Goal: Information Seeking & Learning: Understand process/instructions

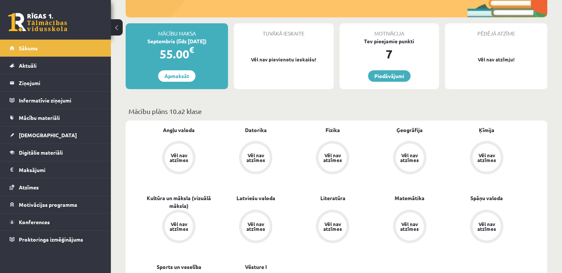
scroll to position [197, 0]
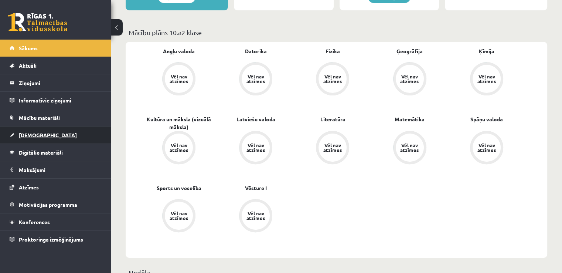
click at [45, 134] on link "[DEMOGRAPHIC_DATA]" at bounding box center [56, 134] width 92 height 17
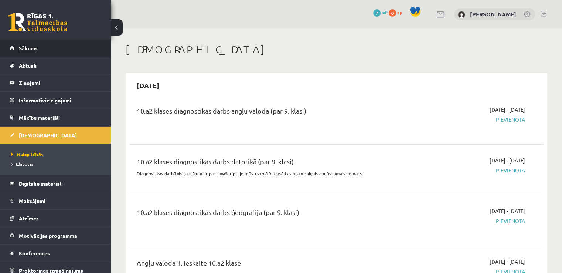
click at [57, 46] on link "Sākums" at bounding box center [56, 48] width 92 height 17
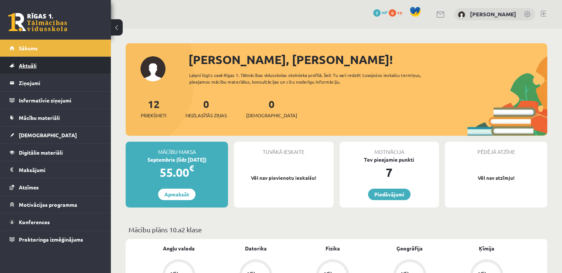
click at [44, 66] on link "Aktuāli" at bounding box center [56, 65] width 92 height 17
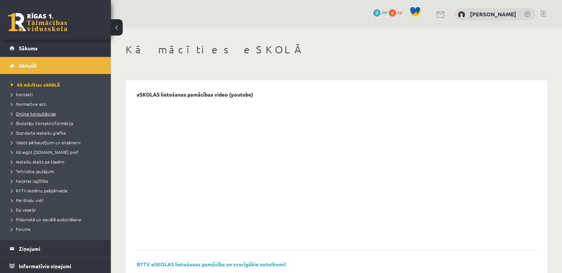
click at [47, 112] on span "Online konsultācijas" at bounding box center [33, 113] width 45 height 6
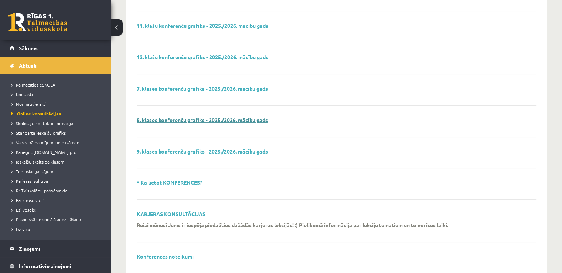
scroll to position [172, 0]
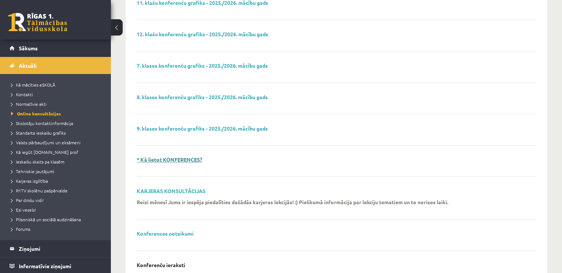
click at [173, 158] on link "* Kā lietot KONFERENCES?" at bounding box center [169, 159] width 65 height 7
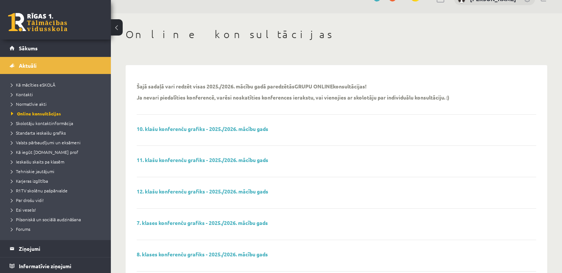
scroll to position [0, 0]
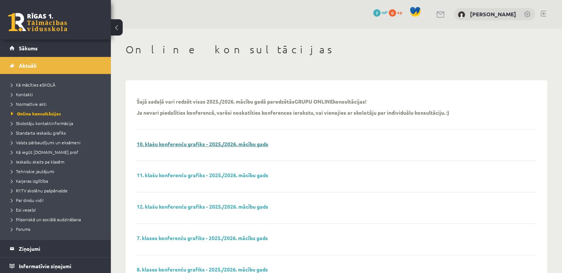
click at [219, 145] on link "10. klašu konferenču grafiks - 2025./2026. mācību gads" at bounding box center [203, 143] width 132 height 7
click at [49, 122] on span "Skolotāju kontaktinformācija" at bounding box center [42, 123] width 62 height 6
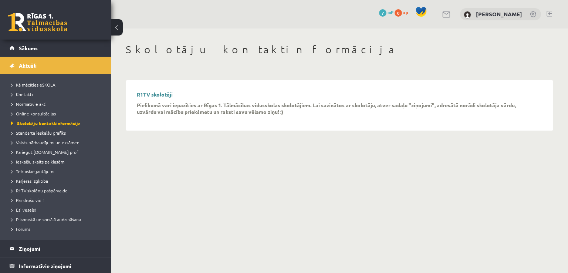
click at [167, 95] on link "R1TV skolotāji" at bounding box center [155, 94] width 36 height 7
click at [37, 217] on span "Pilsoniskā un sociālā audzināšana" at bounding box center [46, 219] width 70 height 6
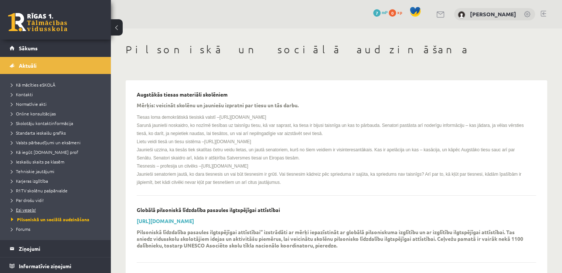
click at [31, 209] on span "Esi vesels!" at bounding box center [23, 210] width 25 height 6
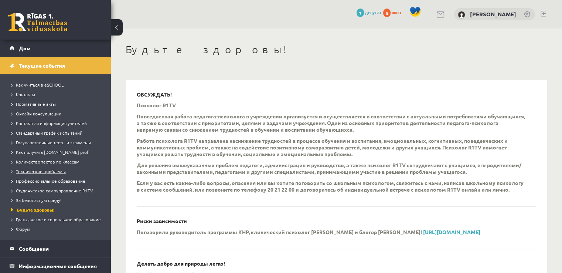
click at [55, 172] on font "Технические проблемы" at bounding box center [41, 171] width 50 height 6
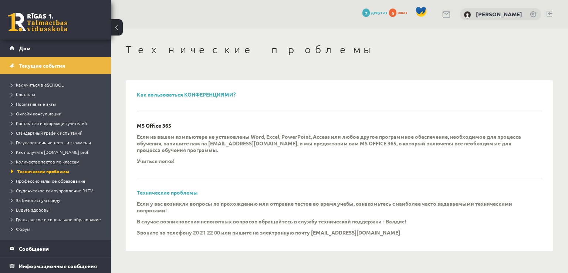
click at [61, 163] on font "Количество тестов по классам" at bounding box center [48, 162] width 64 height 6
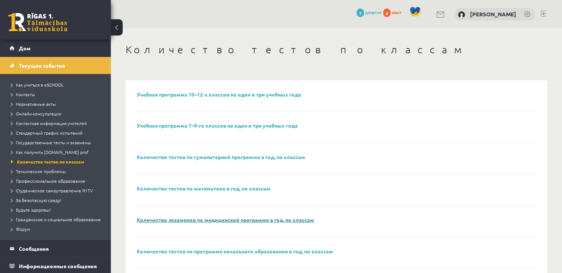
click at [249, 220] on font "Количество экзаменов по медицинской программе в год, по классам" at bounding box center [225, 219] width 177 height 7
click at [50, 160] on font "Количество тестов по классам" at bounding box center [50, 162] width 67 height 6
click at [225, 218] on font "Количество экзаменов по медицинской программе в год, по классам" at bounding box center [225, 219] width 177 height 7
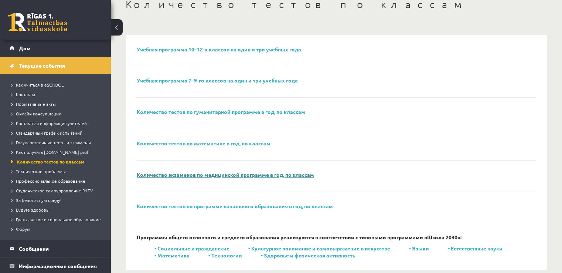
scroll to position [56, 0]
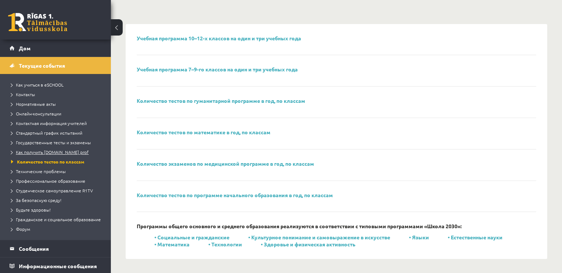
click at [74, 153] on font "Как получить [DOMAIN_NAME] prof" at bounding box center [52, 152] width 73 height 6
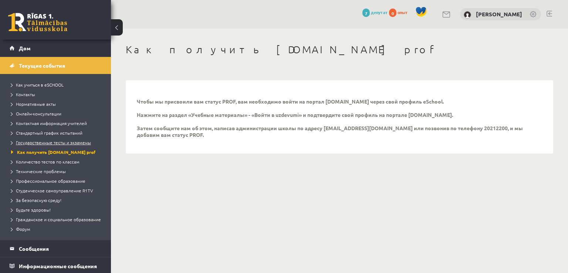
click at [36, 142] on font "Государственные тесты и экзамены" at bounding box center [53, 142] width 75 height 6
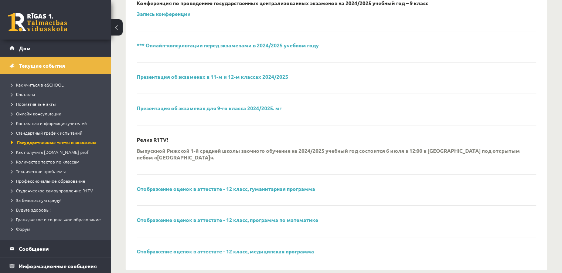
scroll to position [299, 0]
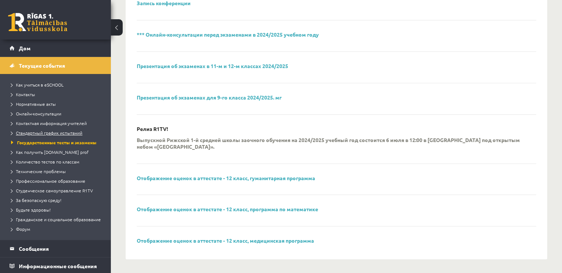
click at [72, 131] on font "Стандартный график испытаний" at bounding box center [49, 133] width 67 height 6
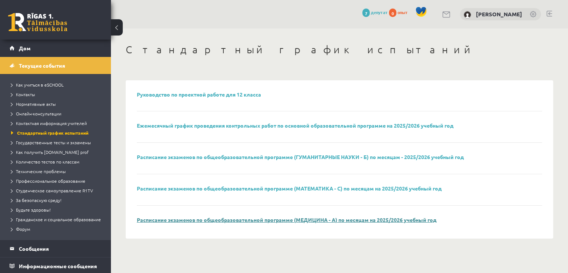
click at [180, 220] on font "Расписание экзаменов по общеобразовательной программе (МЕДИЦИНА - А) по месяцам…" at bounding box center [286, 219] width 299 height 7
click at [40, 111] on font "Онлайн-консультации" at bounding box center [38, 113] width 45 height 6
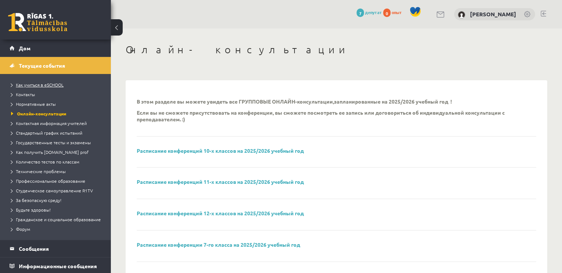
click at [33, 85] on font "Как учиться в eSCHOOL" at bounding box center [40, 85] width 48 height 6
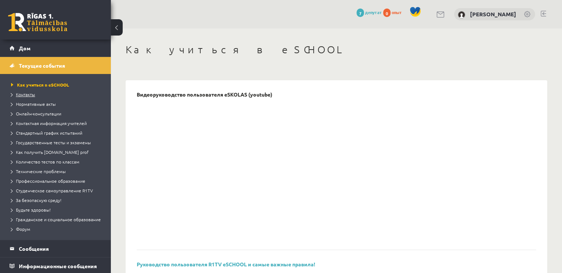
click at [34, 95] on font "Контакты" at bounding box center [25, 94] width 19 height 6
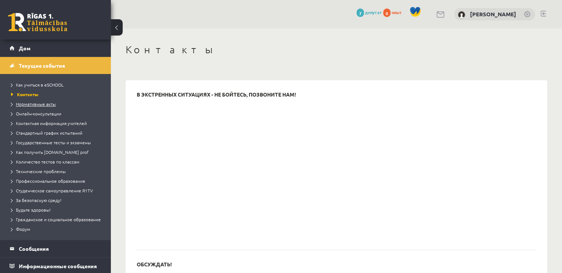
click at [36, 106] on font "Нормативные акты" at bounding box center [36, 104] width 40 height 6
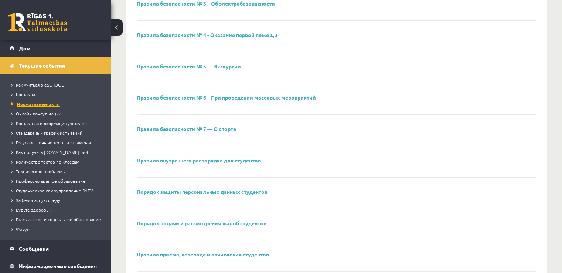
scroll to position [197, 0]
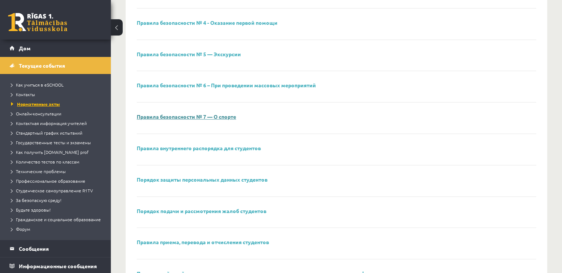
click at [198, 115] on font "Правила безопасности № 7 — О спорте" at bounding box center [186, 116] width 99 height 7
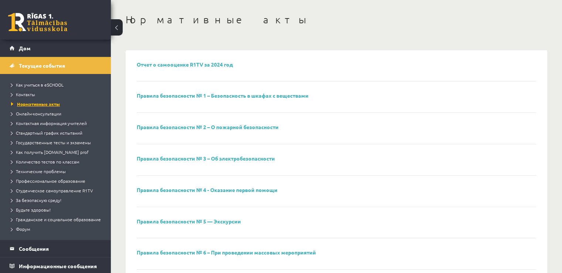
scroll to position [18, 0]
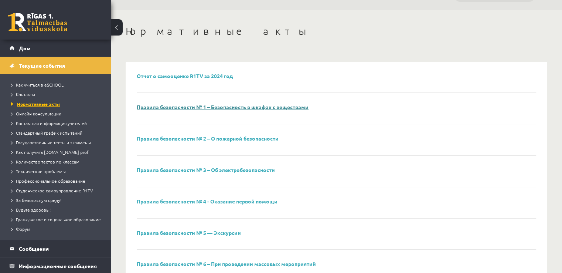
click at [276, 108] on font "Правила безопасности № 1 – Безопасность в шкафах с веществами" at bounding box center [223, 106] width 172 height 7
click at [210, 72] on font "Отчет о самооценке R1TV за 2024 год" at bounding box center [185, 75] width 96 height 7
click at [40, 69] on link "Текущие события" at bounding box center [56, 65] width 92 height 17
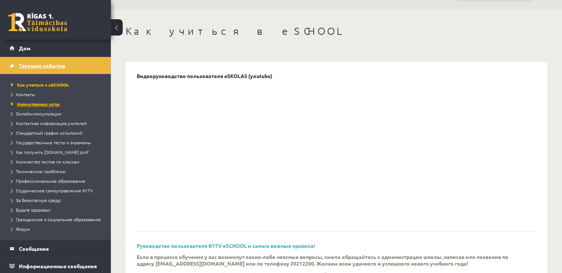
click at [39, 69] on link "Текущие события" at bounding box center [56, 65] width 92 height 17
click at [10, 83] on ul "Как учиться в eSCHOOL Контакты Нормативные акты Онлайн-консультации Контактная …" at bounding box center [55, 157] width 111 height 166
click at [13, 84] on span "Как учиться в eSCHOOL" at bounding box center [40, 85] width 58 height 6
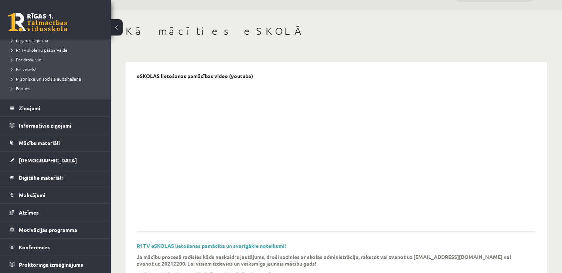
scroll to position [140, 0]
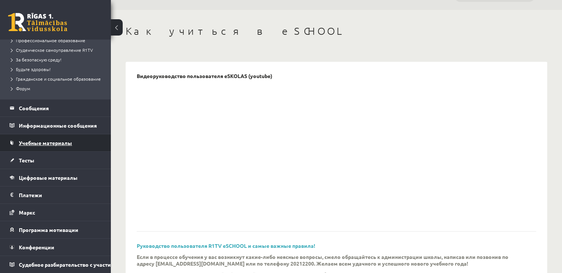
click at [52, 139] on font "Учебные материалы" at bounding box center [45, 142] width 53 height 7
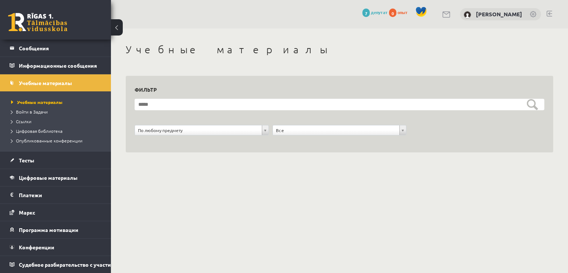
click at [437, 112] on form "**********" at bounding box center [338, 121] width 409 height 45
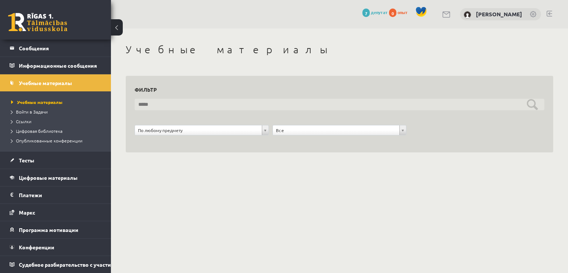
click at [417, 104] on input "text" at bounding box center [338, 104] width 409 height 11
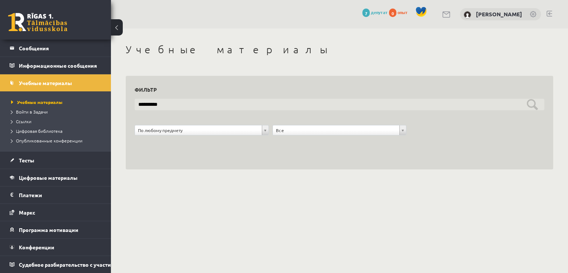
type input "**********"
click at [526, 107] on input "**********" at bounding box center [338, 104] width 409 height 11
click at [531, 107] on input "**********" at bounding box center [338, 104] width 409 height 11
drag, startPoint x: 240, startPoint y: 105, endPoint x: 75, endPoint y: 112, distance: 165.0
click at [78, 112] on div "0 Подарки 7 депутат 0 опыт Анастасия Смирнова Дом Текущие события Как учиться в…" at bounding box center [284, 92] width 568 height 184
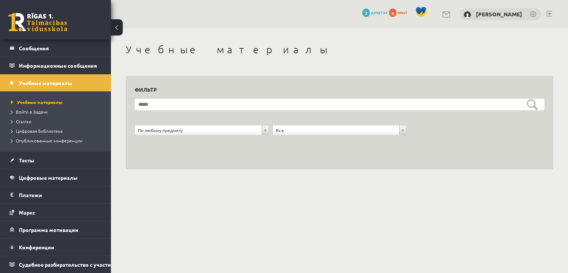
click at [148, 211] on body "0 Подарки 7 депутат 0 опыт Анастасия Смирнова Дом Текущие события Как учиться в…" at bounding box center [284, 136] width 568 height 273
click at [62, 154] on link "Тесты" at bounding box center [56, 159] width 92 height 17
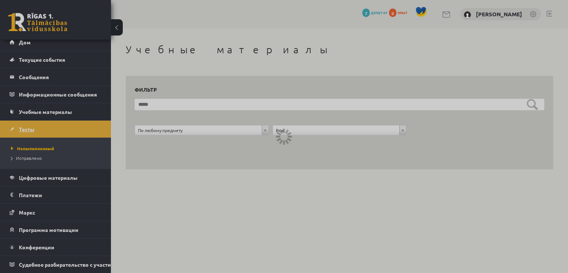
scroll to position [11, 0]
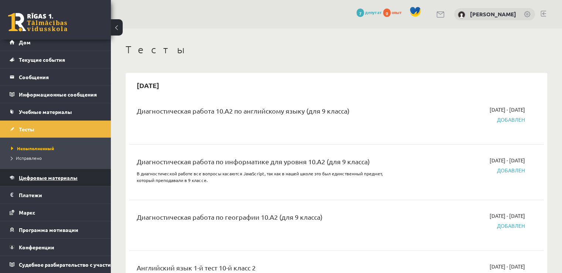
click at [41, 174] on font "Цифровые материалы" at bounding box center [48, 177] width 59 height 7
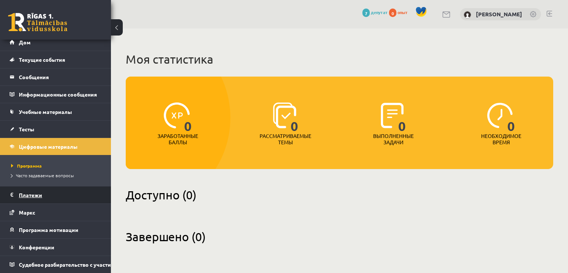
click at [22, 191] on font "Платежи" at bounding box center [30, 194] width 23 height 7
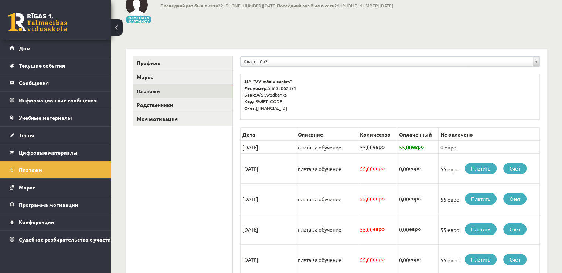
scroll to position [49, 0]
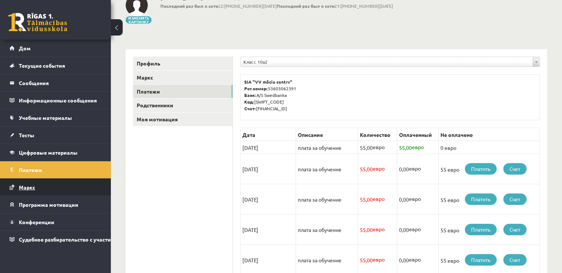
click at [38, 190] on link "Маркс" at bounding box center [56, 186] width 92 height 17
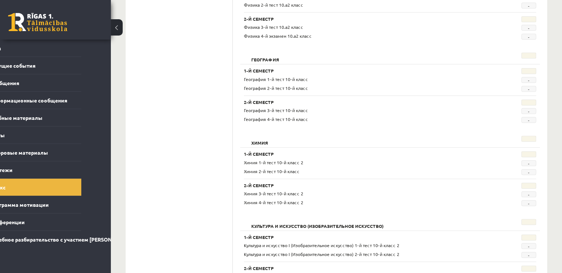
scroll to position [0, 41]
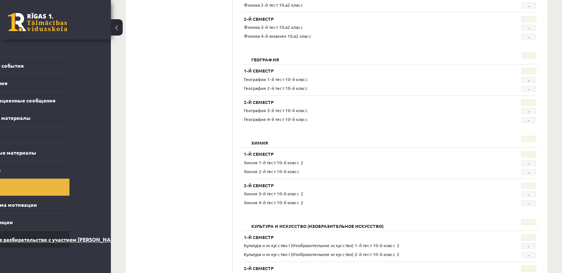
click at [97, 236] on font "Судебное разбирательство с участием [PERSON_NAME]" at bounding box center [48, 239] width 143 height 7
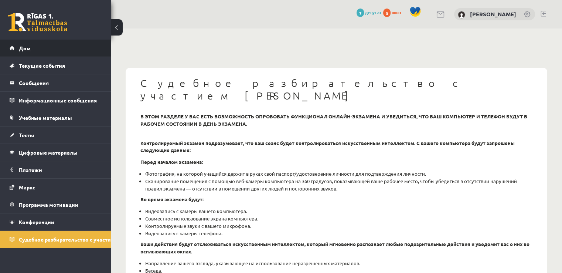
click at [24, 48] on font "Дом" at bounding box center [25, 48] width 12 height 7
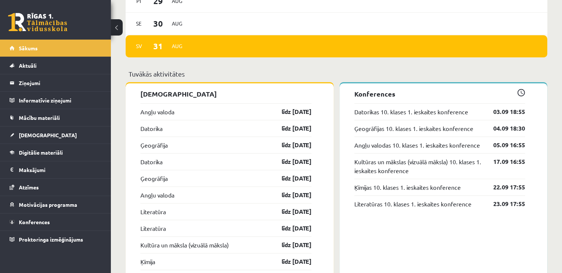
scroll to position [591, 0]
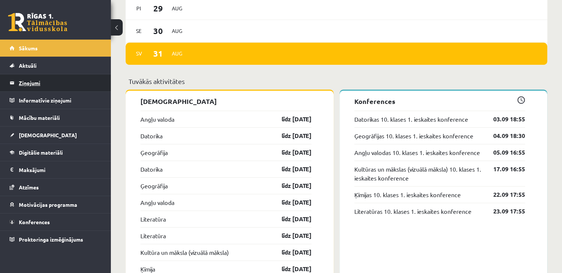
click at [35, 79] on legend "Ziņojumi 0" at bounding box center [60, 82] width 83 height 17
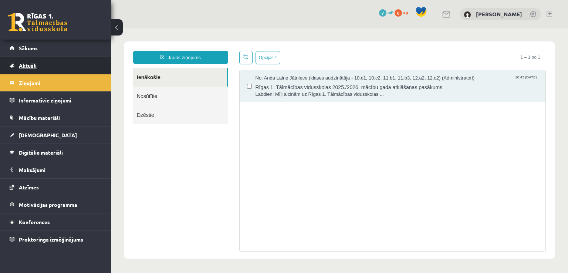
click at [28, 62] on span "Aktuāli" at bounding box center [28, 65] width 18 height 7
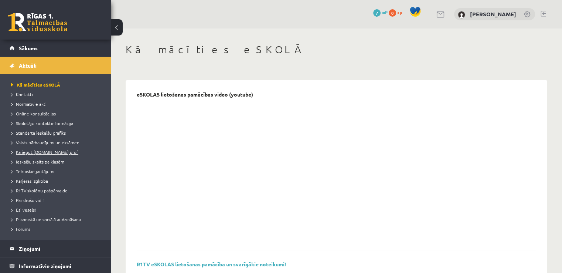
click at [36, 153] on span "Kā iegūt [DOMAIN_NAME] prof" at bounding box center [44, 152] width 67 height 6
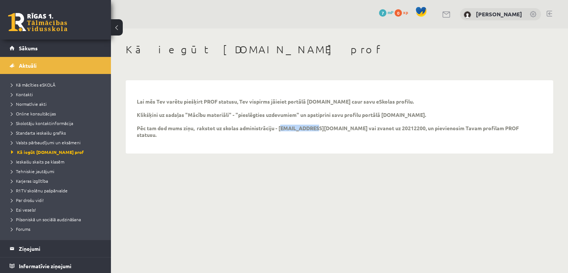
drag, startPoint x: 280, startPoint y: 129, endPoint x: 310, endPoint y: 130, distance: 30.3
click at [310, 130] on p "Lai mēs Tev varētu piešķirt PROF statusu, Tev vispirms jāieiet portālā [DOMAIN_…" at bounding box center [334, 118] width 394 height 40
copy p "[EMAIL_ADDRESS][DOMAIN_NAME]"
click at [200, 96] on div "Lai mēs Tev varētu piešķirt PROF statusu, Tev vispirms jāieiet portālā [DOMAIN_…" at bounding box center [339, 116] width 405 height 51
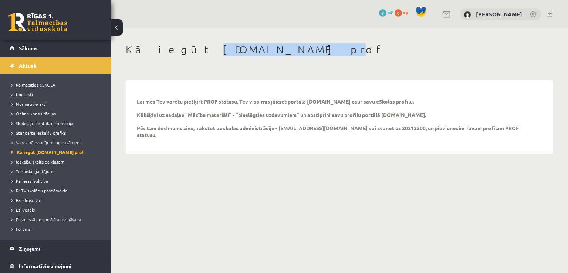
drag, startPoint x: 168, startPoint y: 45, endPoint x: 254, endPoint y: 47, distance: 85.7
click at [254, 47] on h1 "Kā iegūt [DOMAIN_NAME] prof" at bounding box center [339, 49] width 427 height 13
copy h1 "[DOMAIN_NAME] prof"
click at [39, 168] on span "Tehniskie jautājumi" at bounding box center [32, 171] width 43 height 6
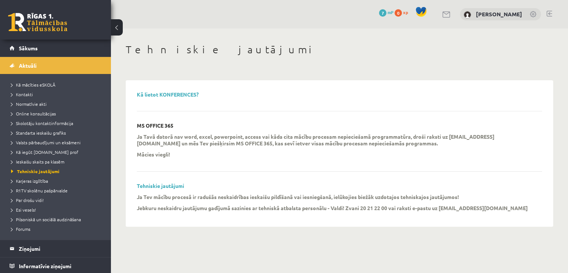
drag, startPoint x: 137, startPoint y: 125, endPoint x: 176, endPoint y: 125, distance: 39.2
click at [176, 125] on div "MS OFFICE 365 Ja Tavā datorā nav word, excel, powerpoint, access vai kāda cita …" at bounding box center [339, 146] width 405 height 49
copy p "MS OFFICE 365"
click at [47, 152] on span "Kā iegūt [DOMAIN_NAME] prof" at bounding box center [44, 152] width 67 height 6
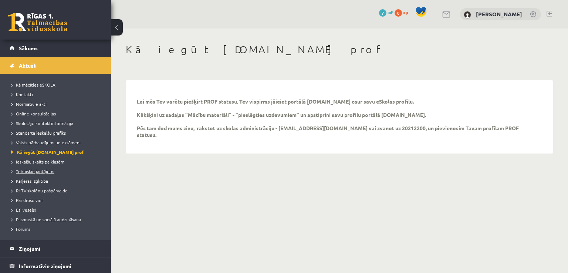
click at [25, 169] on span "Tehniskie jautājumi" at bounding box center [32, 171] width 43 height 6
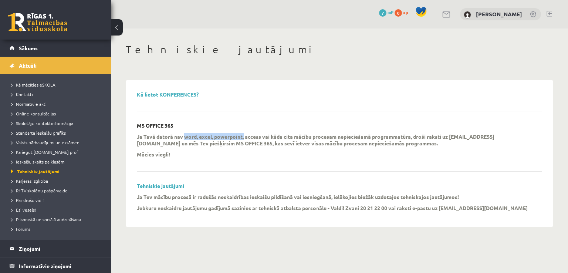
drag, startPoint x: 183, startPoint y: 136, endPoint x: 243, endPoint y: 133, distance: 59.9
click at [243, 133] on p "Ja Tavā datorā nav word, excel, powerpoint, access vai kāda cita mācību procesa…" at bounding box center [334, 139] width 394 height 13
copy p "word, excel, powerpoint,"
click at [479, 31] on div "Tehniskie jautājumi Kā lietot KONFERENCES? MS OFFICE 365 Ja Tavā datorā nav wor…" at bounding box center [339, 134] width 457 height 213
